Goal: Information Seeking & Learning: Learn about a topic

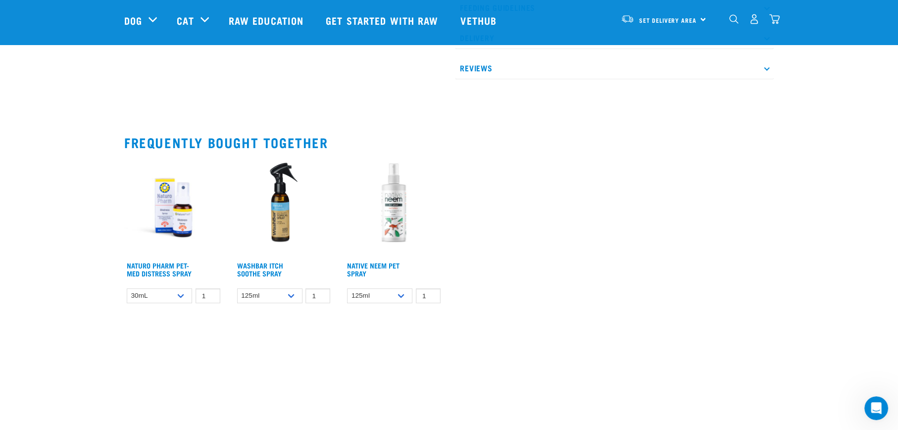
scroll to position [495, 0]
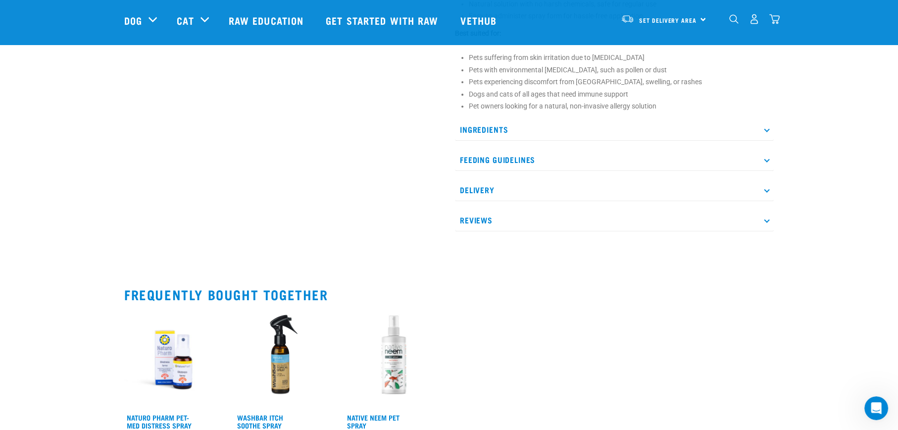
click at [768, 219] on icon at bounding box center [766, 219] width 5 height 5
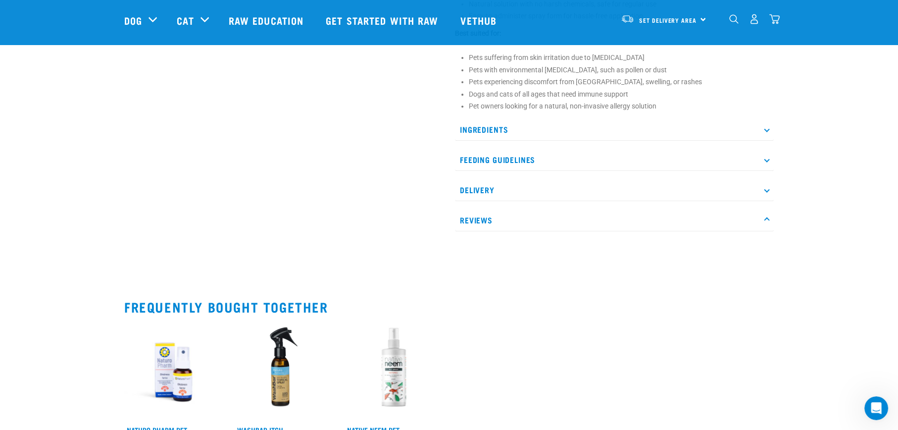
click at [477, 218] on p "Reviews" at bounding box center [614, 220] width 319 height 22
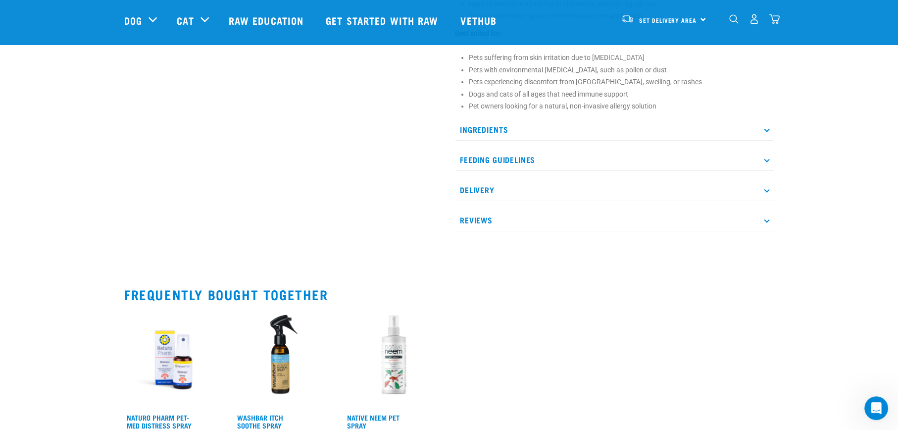
click at [477, 218] on p "Reviews" at bounding box center [614, 220] width 319 height 22
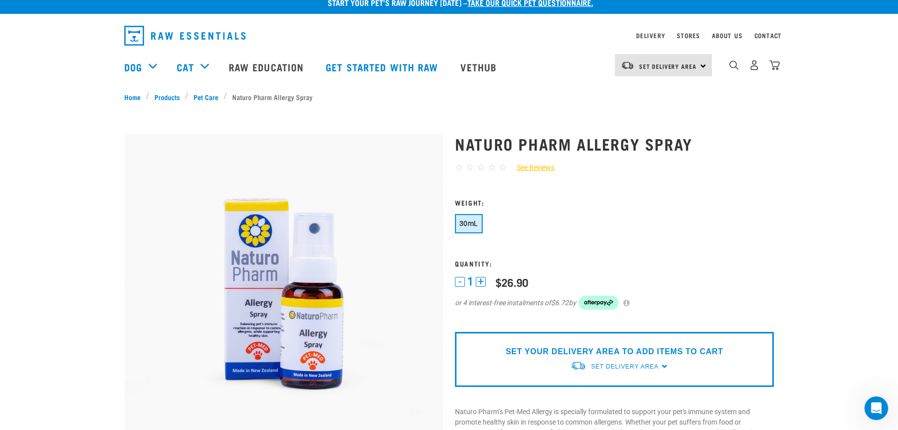
scroll to position [0, 0]
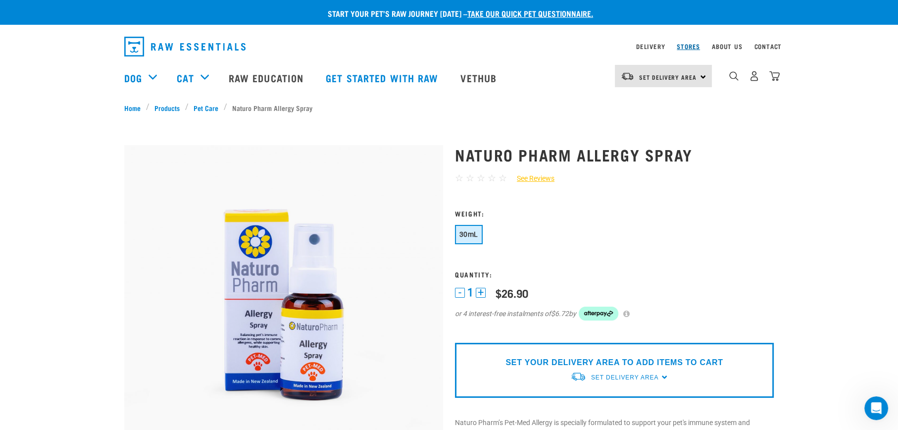
click at [687, 46] on link "Stores" at bounding box center [688, 46] width 23 height 3
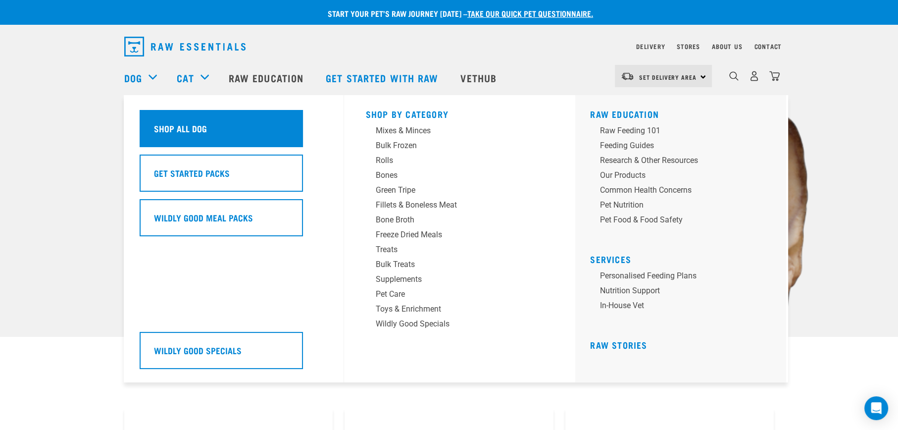
click at [216, 133] on div "Shop All Dog" at bounding box center [221, 128] width 163 height 37
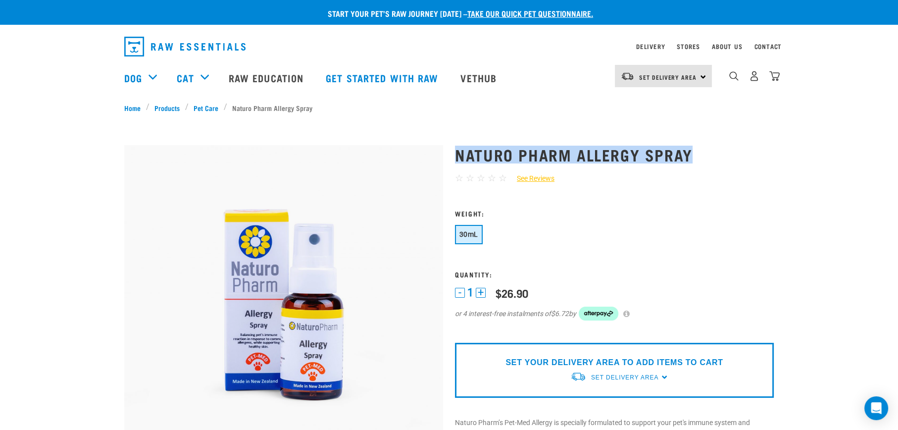
drag, startPoint x: 704, startPoint y: 153, endPoint x: 454, endPoint y: 142, distance: 250.8
copy h1 "Naturo Pharm Allergy Spray"
